Goal: Task Accomplishment & Management: Manage account settings

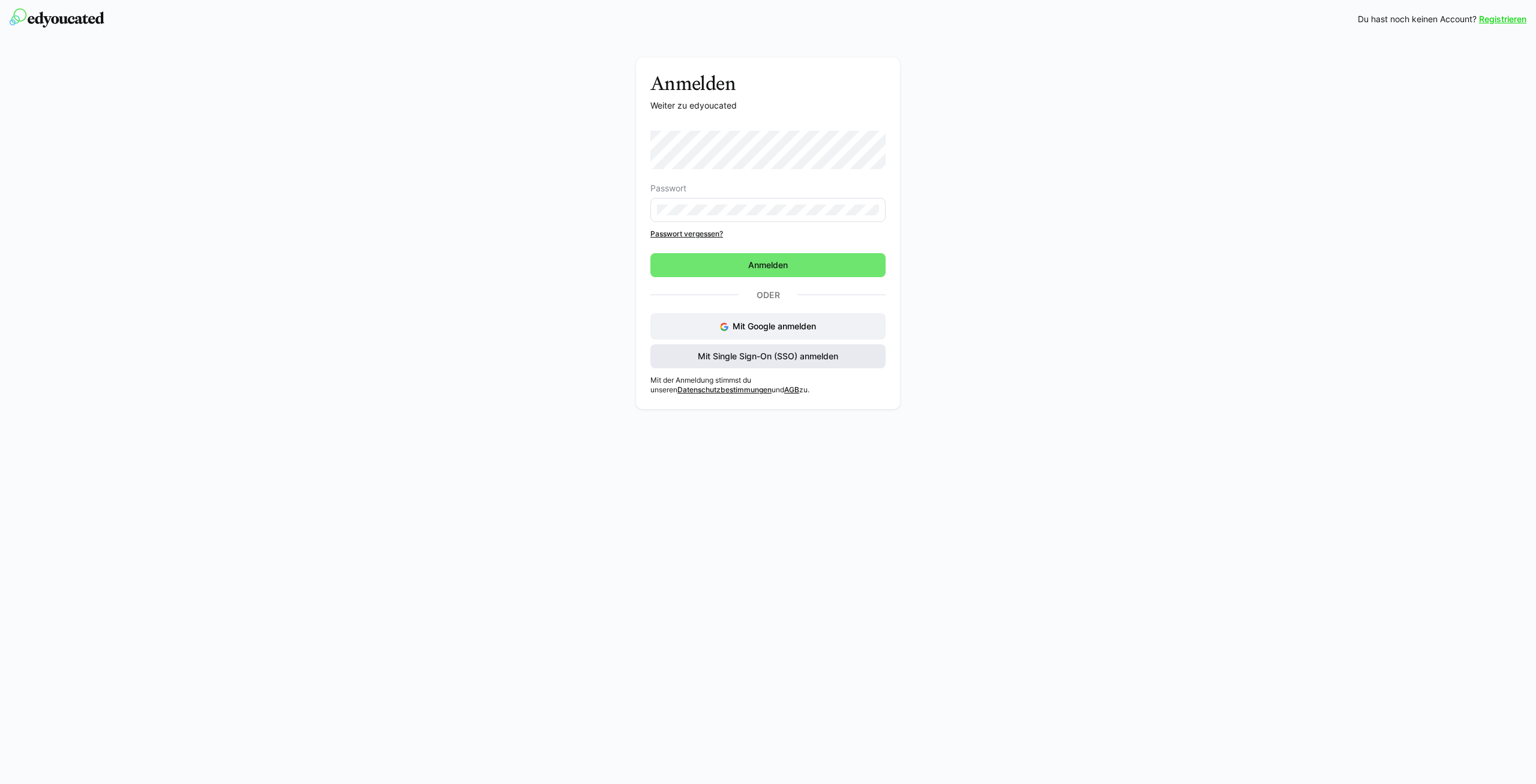
click at [794, 357] on span "Mit Single Sign-On (SSO) anmelden" at bounding box center [768, 356] width 144 height 12
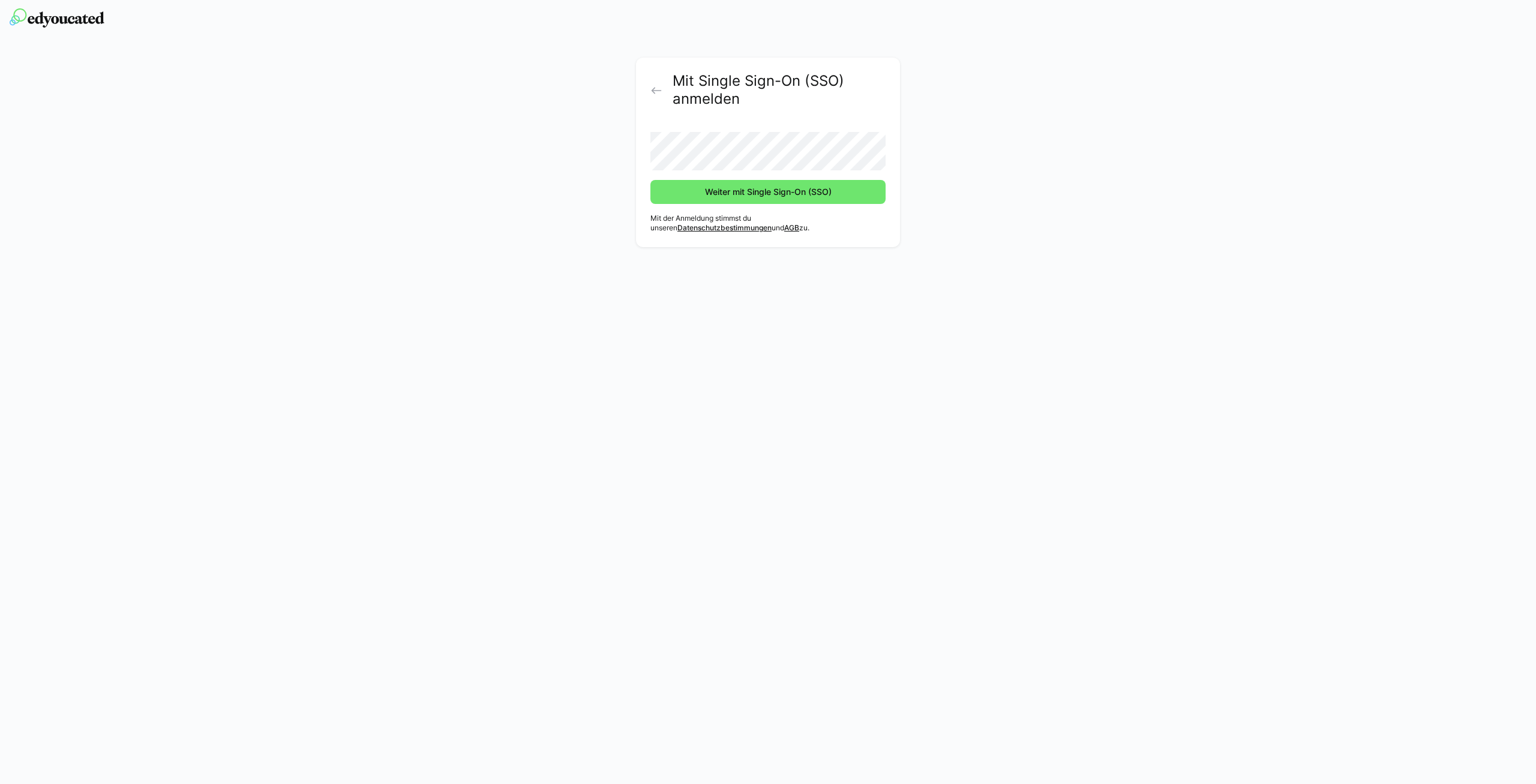
click at [651, 180] on button "Weiter mit Single Sign-On (SSO)" at bounding box center [768, 191] width 235 height 24
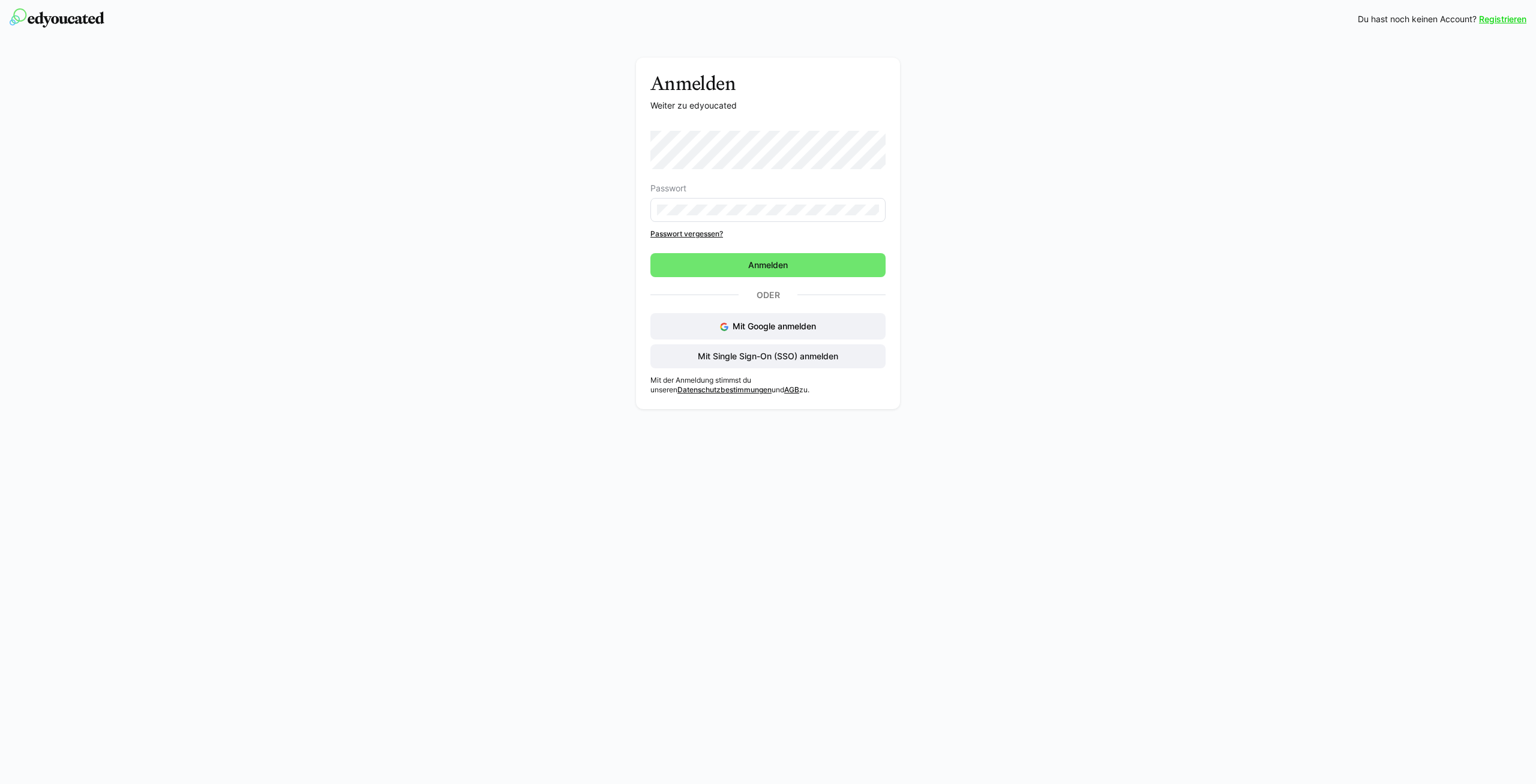
click at [699, 239] on form "Passwort Passwort vergessen? [GEOGRAPHIC_DATA]" at bounding box center [768, 204] width 235 height 147
click at [693, 230] on link "Passwort vergessen?" at bounding box center [768, 234] width 235 height 10
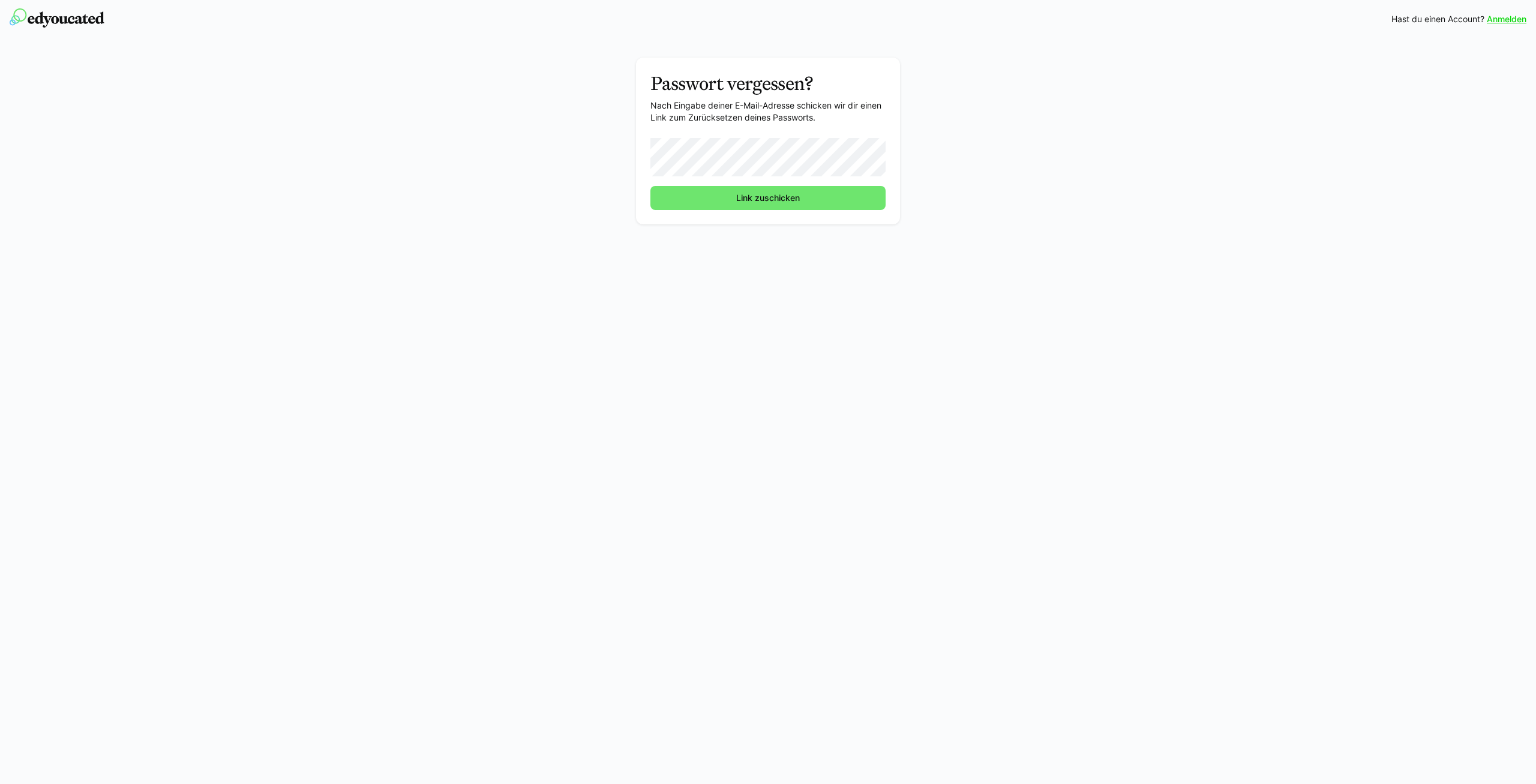
click at [651, 186] on button "Link zuschicken" at bounding box center [768, 197] width 235 height 24
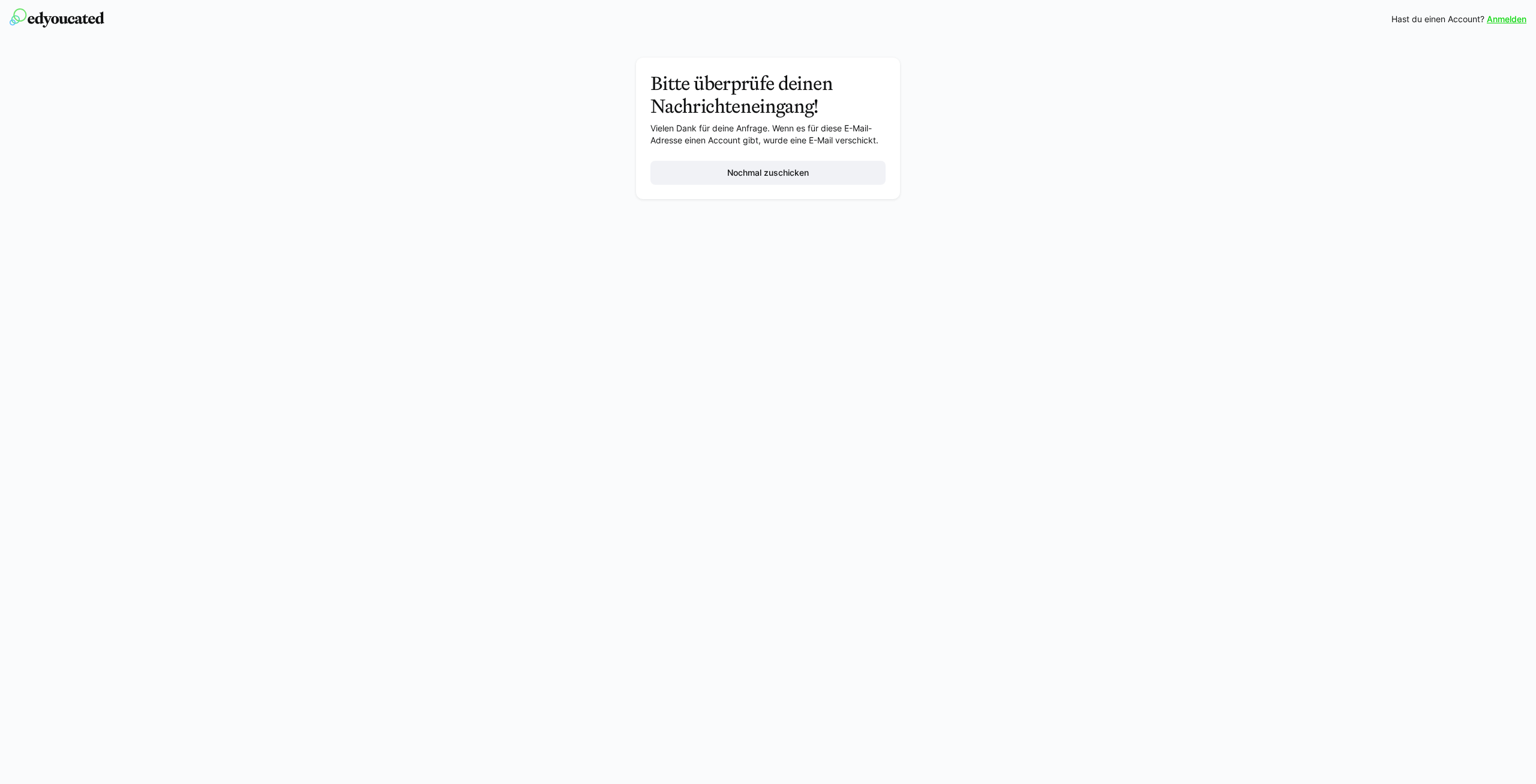
click at [81, 26] on img at bounding box center [57, 18] width 94 height 20
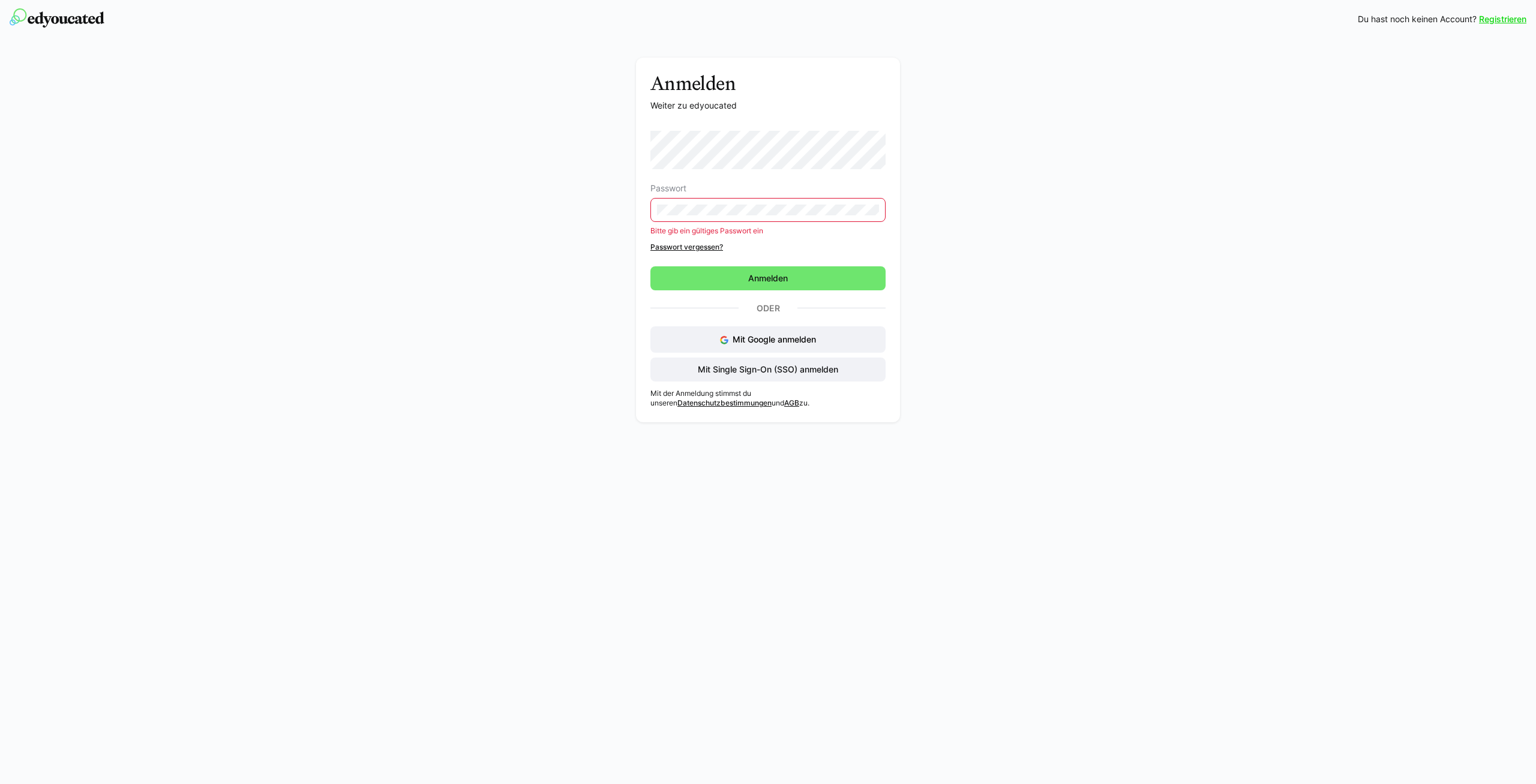
click at [1274, 366] on div "Anmelden Weiter zu edyoucated Passwort Bitte gib ein gültiges Passwort ein Pass…" at bounding box center [768, 233] width 1536 height 390
